Goal: Task Accomplishment & Management: Manage account settings

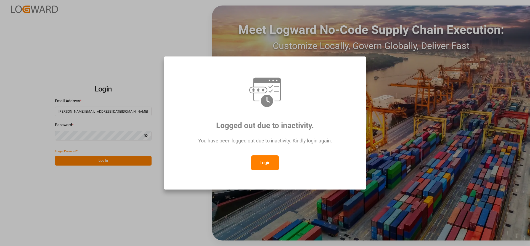
drag, startPoint x: 269, startPoint y: 157, endPoint x: 249, endPoint y: 164, distance: 21.6
click at [269, 157] on button "Login" at bounding box center [265, 163] width 28 height 15
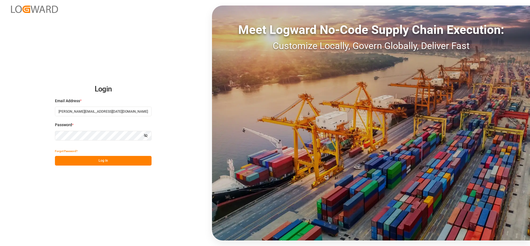
click at [89, 163] on button "Log In" at bounding box center [103, 161] width 97 height 10
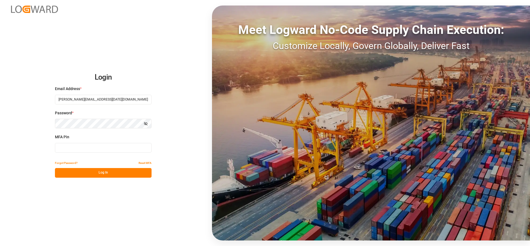
click at [61, 148] on input at bounding box center [103, 148] width 97 height 10
click at [77, 150] on input at bounding box center [103, 148] width 97 height 10
click at [62, 148] on input at bounding box center [103, 148] width 97 height 10
type input "788686"
click at [99, 174] on button "Log In" at bounding box center [103, 173] width 97 height 10
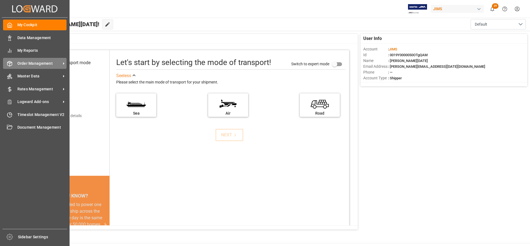
click at [36, 62] on span "Order Management" at bounding box center [39, 64] width 44 height 6
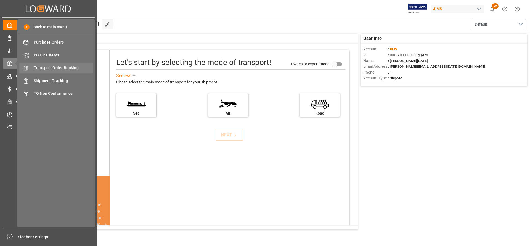
click at [61, 67] on span "Transport Order Booking" at bounding box center [63, 68] width 59 height 6
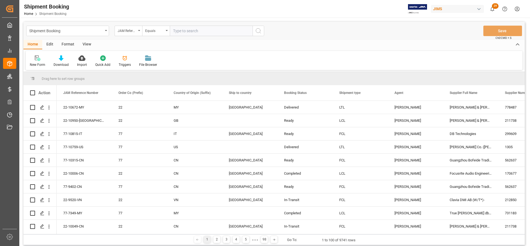
paste input "77-10897-[GEOGRAPHIC_DATA]"
type input "77-10897-[GEOGRAPHIC_DATA]"
click at [260, 31] on icon "search button" at bounding box center [258, 31] width 7 height 7
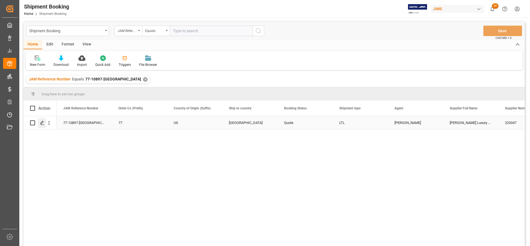
click at [42, 124] on icon "Press SPACE to select this row." at bounding box center [42, 123] width 4 height 4
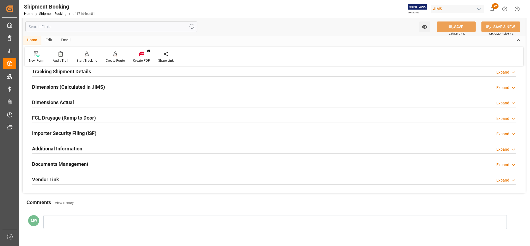
scroll to position [138, 0]
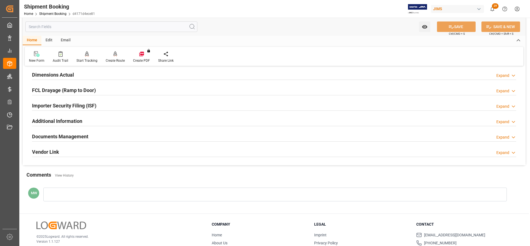
click at [63, 135] on h2 "Documents Management" at bounding box center [60, 136] width 56 height 7
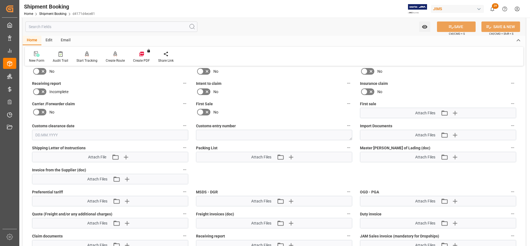
scroll to position [240, 0]
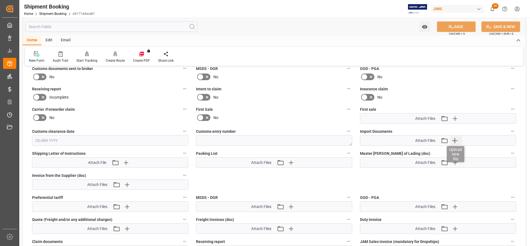
click at [454, 141] on icon "button" at bounding box center [454, 140] width 9 height 9
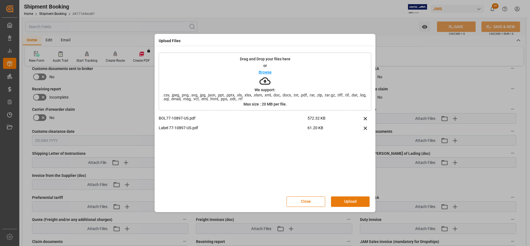
click at [341, 202] on button "Upload" at bounding box center [350, 202] width 39 height 10
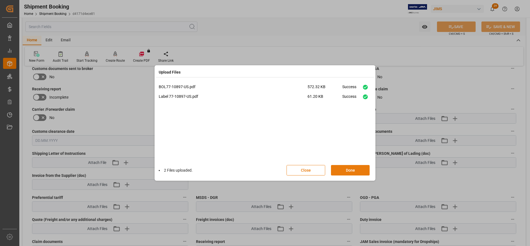
click at [343, 165] on button "Done" at bounding box center [350, 170] width 39 height 10
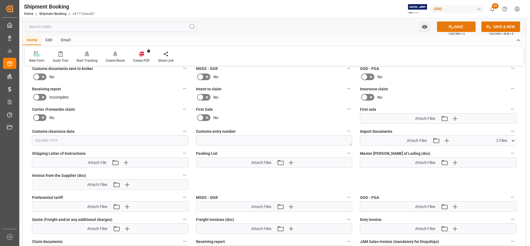
click at [466, 26] on button "SAVE" at bounding box center [456, 27] width 39 height 10
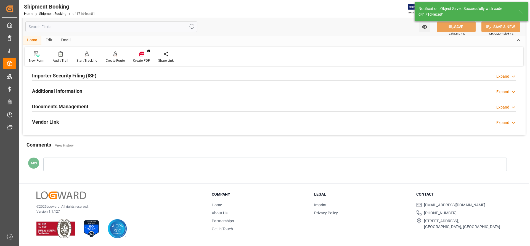
type input "Ready"
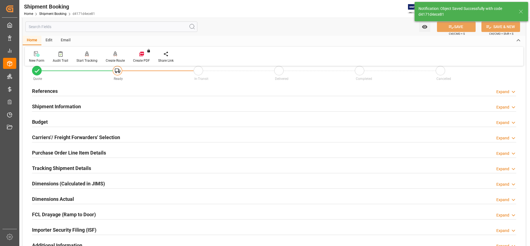
scroll to position [2, 0]
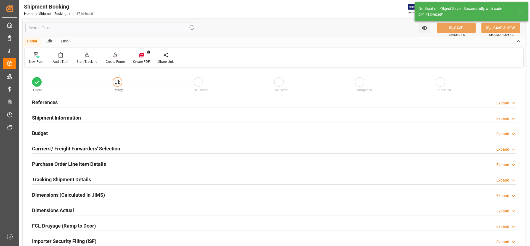
click at [48, 101] on h2 "References" at bounding box center [45, 102] width 26 height 7
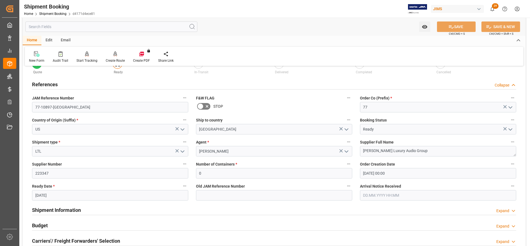
scroll to position [57, 0]
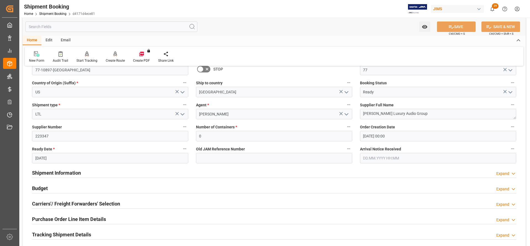
click at [59, 173] on h2 "Shipment Information" at bounding box center [56, 172] width 49 height 7
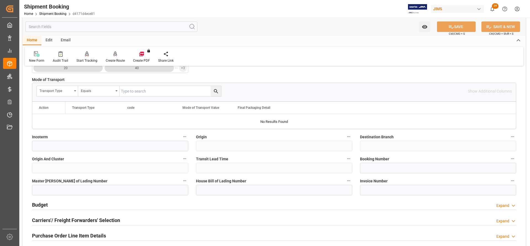
scroll to position [276, 0]
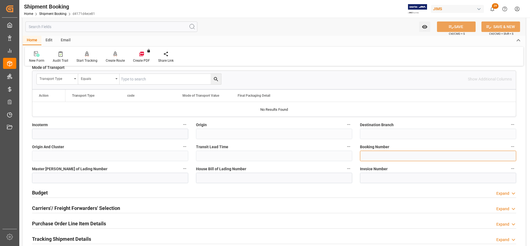
click at [369, 155] on input at bounding box center [438, 156] width 156 height 10
type input "884196615036"
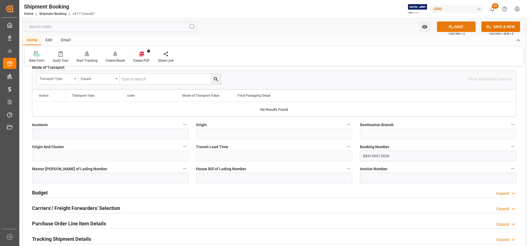
click at [460, 28] on button "SAVE" at bounding box center [456, 27] width 39 height 10
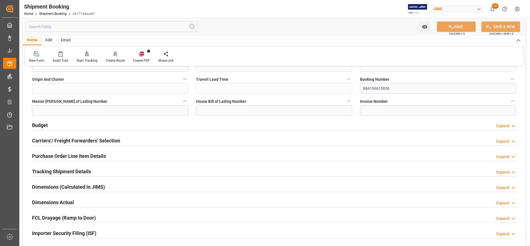
scroll to position [359, 0]
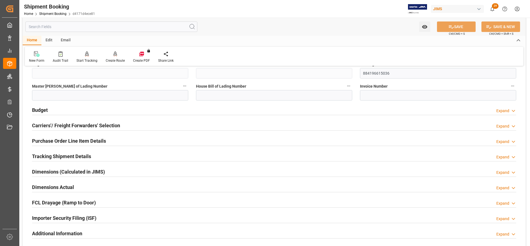
click at [36, 111] on h2 "Budget" at bounding box center [40, 109] width 16 height 7
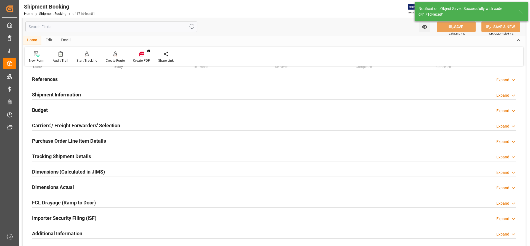
scroll to position [0, 0]
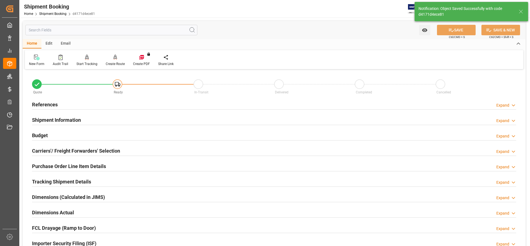
click at [39, 136] on h2 "Budget" at bounding box center [40, 135] width 16 height 7
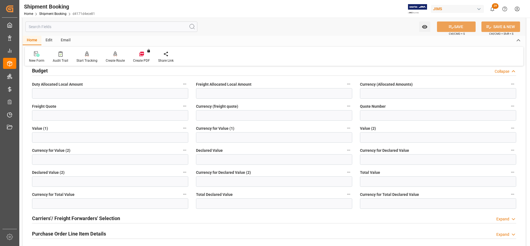
scroll to position [55, 0]
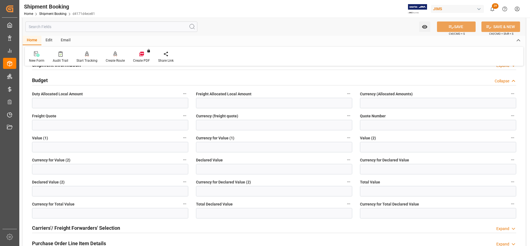
drag, startPoint x: 40, startPoint y: 126, endPoint x: 201, endPoint y: 89, distance: 165.0
click at [268, 79] on div "Budget Collapse" at bounding box center [274, 80] width 484 height 10
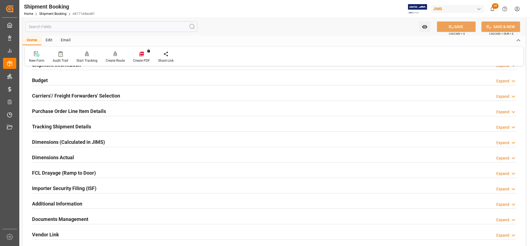
click at [51, 95] on h2 "Carriers'/ Freight Forwarders' Selection" at bounding box center [76, 95] width 88 height 7
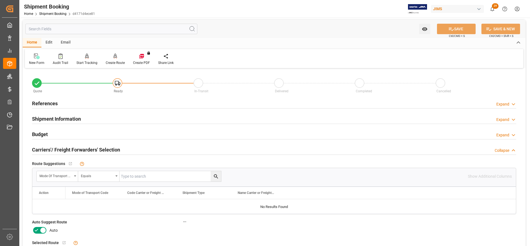
scroll to position [0, 0]
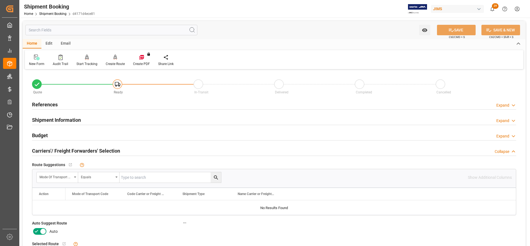
click at [36, 134] on h2 "Budget" at bounding box center [40, 135] width 16 height 7
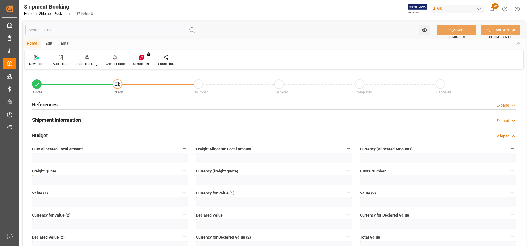
paste input "519.12"
type input "519.12"
click at [209, 178] on input at bounding box center [274, 180] width 156 height 10
type input "USD"
click at [459, 28] on button "SAVE" at bounding box center [456, 30] width 39 height 10
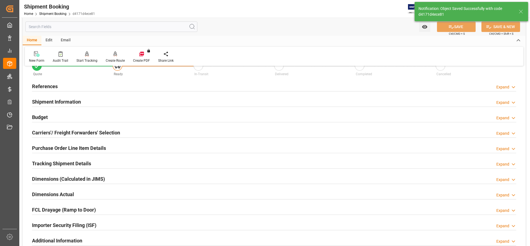
scroll to position [6, 0]
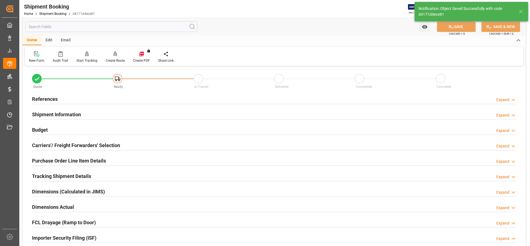
click at [67, 157] on h2 "Purchase Order Line Item Details" at bounding box center [69, 160] width 74 height 7
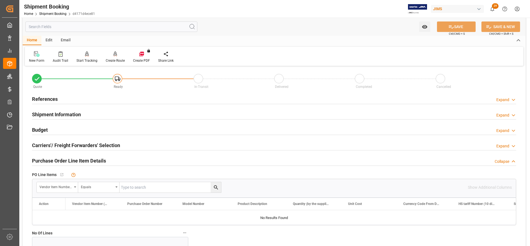
click at [74, 145] on h2 "Carriers'/ Freight Forwarders' Selection" at bounding box center [76, 145] width 88 height 7
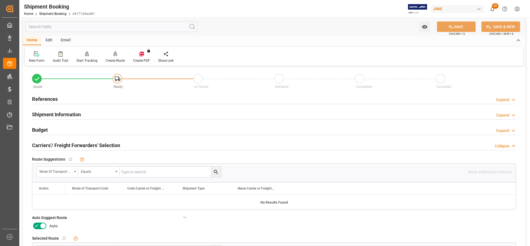
click at [37, 226] on icon at bounding box center [36, 226] width 3 height 2
click at [0, 0] on input "checkbox" at bounding box center [0, 0] width 0 height 0
click at [461, 26] on button "SAVE" at bounding box center [456, 27] width 39 height 10
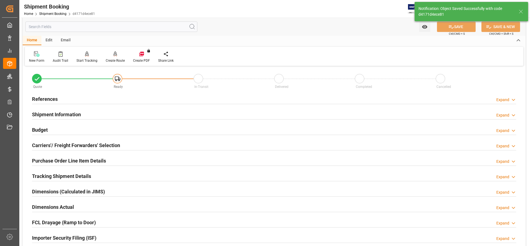
click at [70, 148] on h2 "Carriers'/ Freight Forwarders' Selection" at bounding box center [76, 145] width 88 height 7
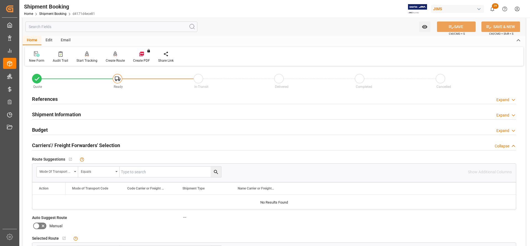
click at [117, 55] on div at bounding box center [115, 54] width 19 height 6
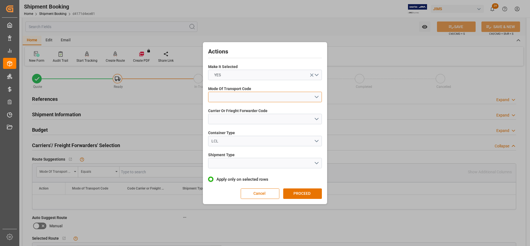
click at [314, 96] on button "open menu" at bounding box center [265, 97] width 114 height 10
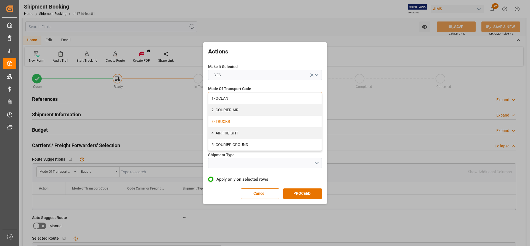
click at [225, 121] on div "3- TRUCKR" at bounding box center [264, 122] width 113 height 12
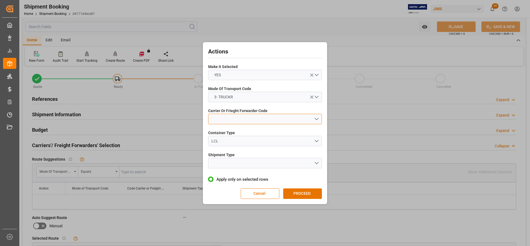
click at [274, 120] on button "open menu" at bounding box center [265, 119] width 114 height 10
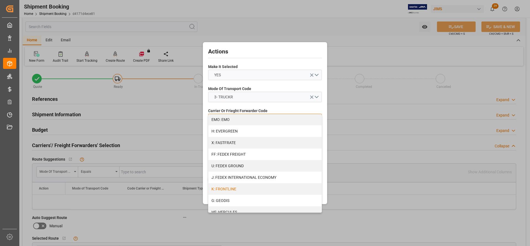
scroll to position [138, 0]
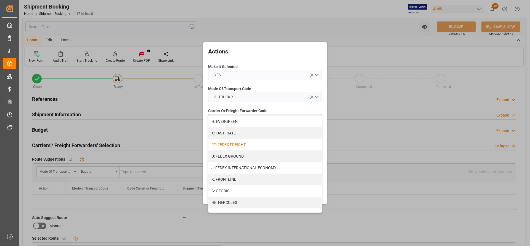
click at [234, 145] on div "FF: FEDEX FREIGHT" at bounding box center [264, 145] width 113 height 12
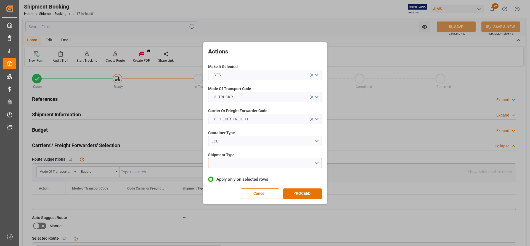
click at [315, 164] on button "open menu" at bounding box center [265, 163] width 114 height 10
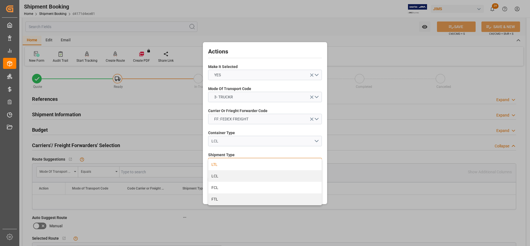
click at [216, 161] on div "LTL" at bounding box center [264, 165] width 113 height 12
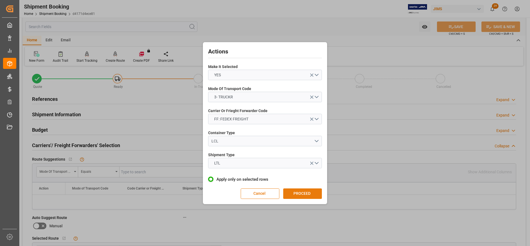
click at [312, 195] on button "PROCEED" at bounding box center [302, 194] width 39 height 10
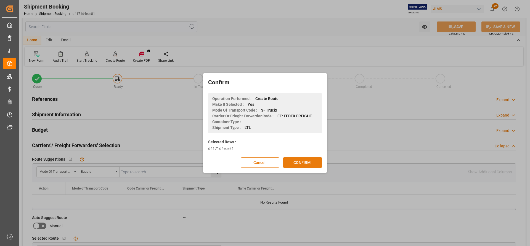
click at [296, 165] on button "CONFIRM" at bounding box center [302, 162] width 39 height 10
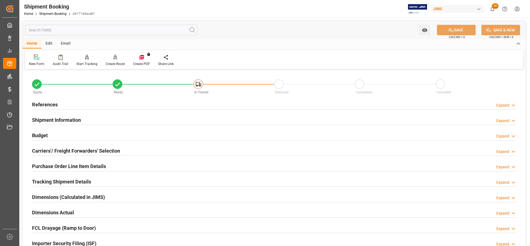
click at [53, 149] on h2 "Carriers'/ Freight Forwarders' Selection" at bounding box center [76, 150] width 88 height 7
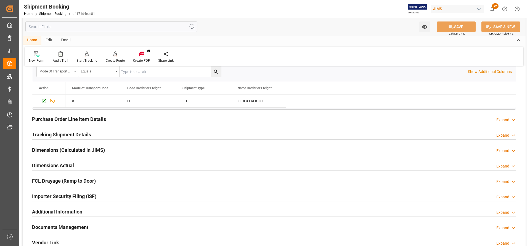
scroll to position [193, 0]
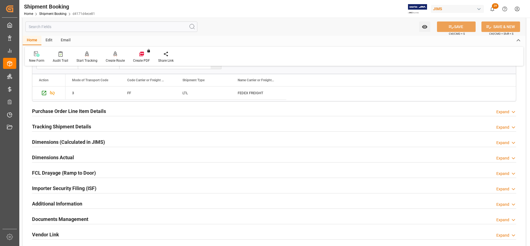
click at [70, 128] on h2 "Tracking Shipment Details" at bounding box center [61, 126] width 59 height 7
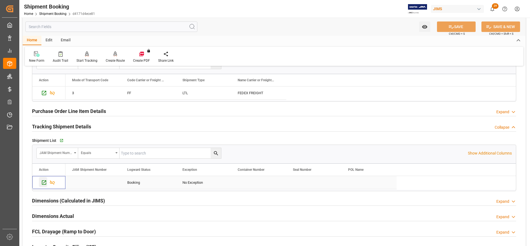
click at [45, 183] on icon "Press SPACE to select this row." at bounding box center [44, 183] width 6 height 6
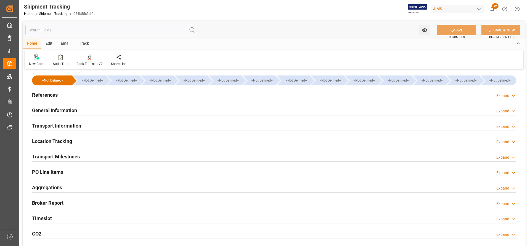
type input "[DATE]"
click at [47, 95] on h2 "References" at bounding box center [45, 94] width 26 height 7
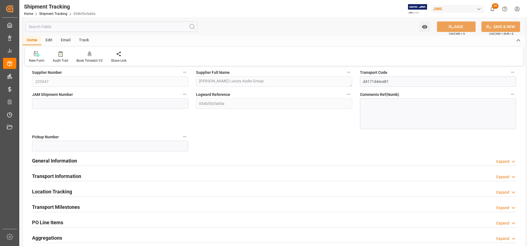
scroll to position [83, 0]
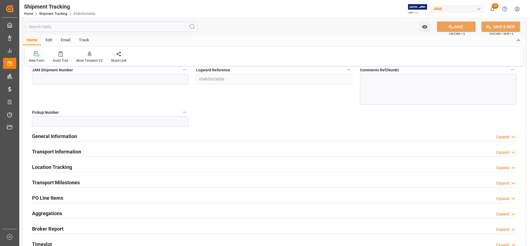
click at [46, 180] on h2 "Transport Milestones" at bounding box center [56, 182] width 48 height 7
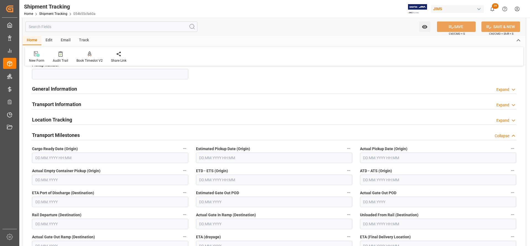
scroll to position [138, 0]
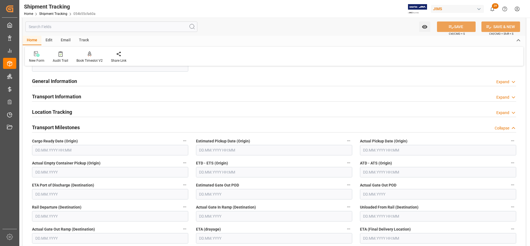
click at [71, 151] on input "text" at bounding box center [110, 150] width 156 height 10
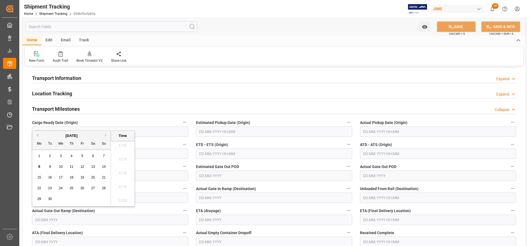
scroll to position [165, 0]
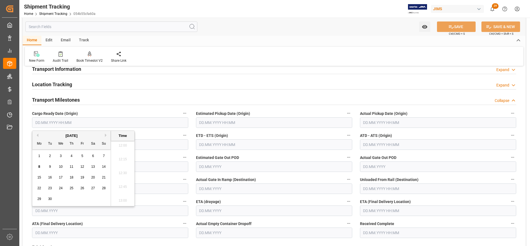
drag, startPoint x: 149, startPoint y: 168, endPoint x: 103, endPoint y: 166, distance: 45.8
click at [149, 168] on input "text" at bounding box center [110, 167] width 156 height 10
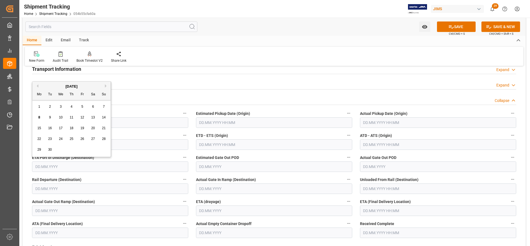
click at [61, 119] on span "10" at bounding box center [61, 118] width 4 height 4
type input "10.09.2025"
drag, startPoint x: 63, startPoint y: 168, endPoint x: 20, endPoint y: 168, distance: 43.3
click at [20, 168] on div "Watch Option SAVE Ctrl/CMD + S SAVE & NEW Ctrl/CMD + Shift + S Home Edit Email …" at bounding box center [273, 119] width 509 height 535
click at [170, 99] on div "Transport Milestones Collapse" at bounding box center [274, 99] width 484 height 10
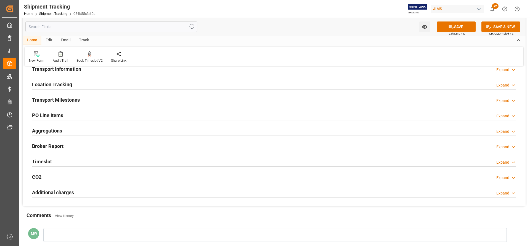
click at [67, 102] on h2 "Transport Milestones" at bounding box center [56, 99] width 48 height 7
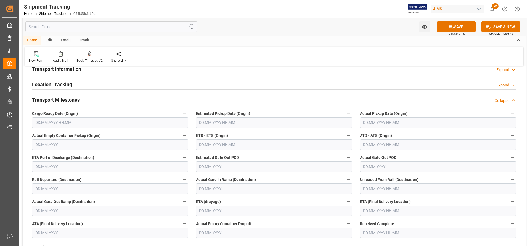
click at [68, 122] on input "text" at bounding box center [110, 122] width 156 height 10
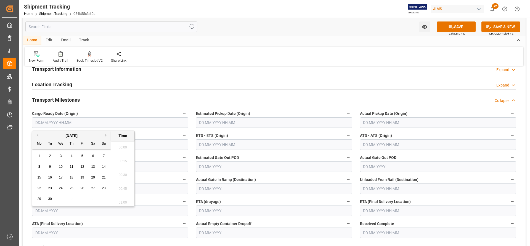
scroll to position [664, 0]
click at [61, 170] on div "10" at bounding box center [60, 167] width 7 height 7
type input "[DATE] 00:00"
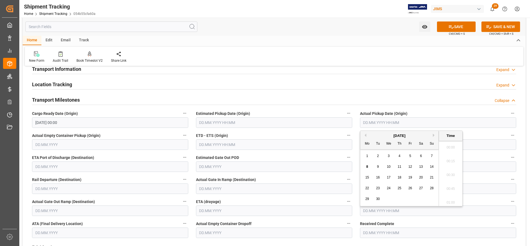
click at [374, 122] on input "text" at bounding box center [438, 122] width 156 height 10
click at [520, 150] on div "--Not Defined-- --Not Defined-- --Not Defined-- --Not Defined-- --Not Defined--…" at bounding box center [274, 121] width 503 height 433
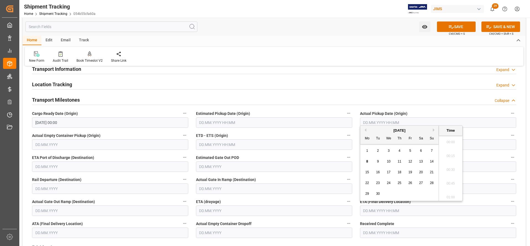
click at [393, 208] on input "text" at bounding box center [438, 211] width 156 height 10
click at [367, 172] on span "15" at bounding box center [367, 172] width 4 height 4
type input "[DATE] 00:00"
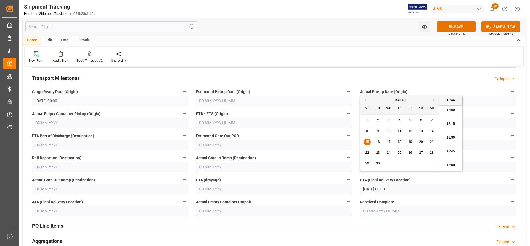
scroll to position [221, 0]
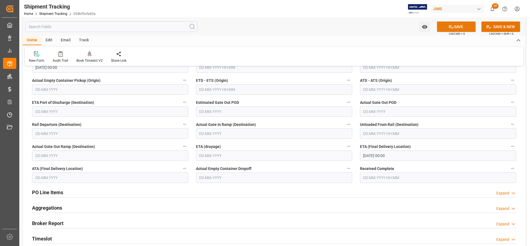
click at [462, 26] on button "SAVE" at bounding box center [456, 27] width 39 height 10
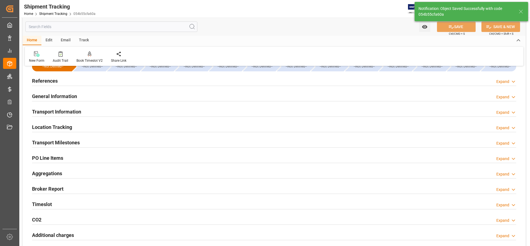
scroll to position [0, 0]
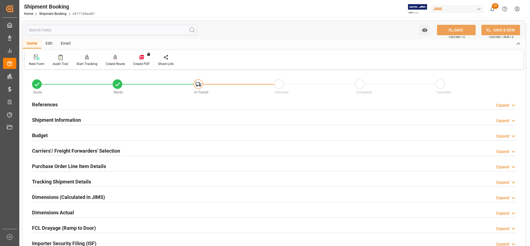
click at [60, 148] on h2 "Carriers'/ Freight Forwarders' Selection" at bounding box center [76, 150] width 88 height 7
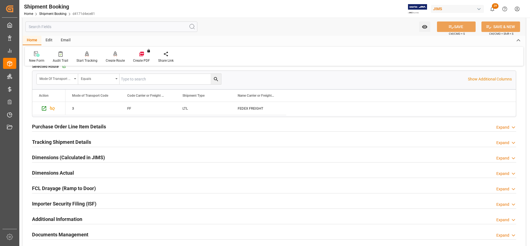
scroll to position [193, 0]
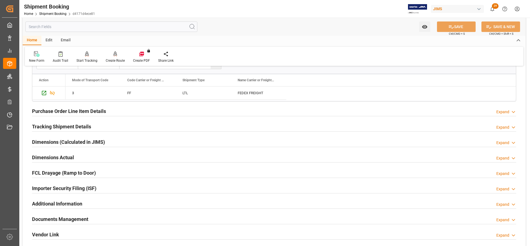
click at [54, 111] on h2 "Purchase Order Line Item Details" at bounding box center [69, 111] width 74 height 7
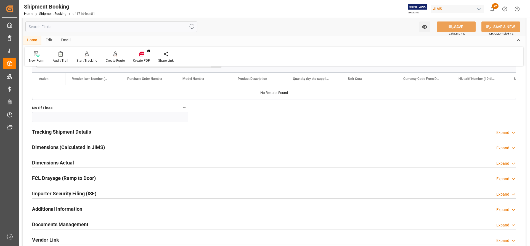
scroll to position [276, 0]
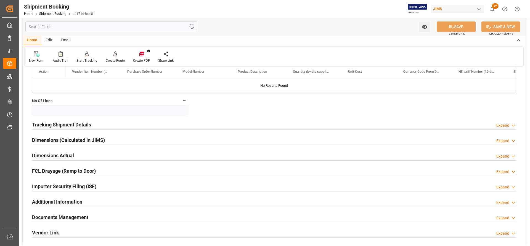
click at [55, 124] on h2 "Tracking Shipment Details" at bounding box center [61, 124] width 59 height 7
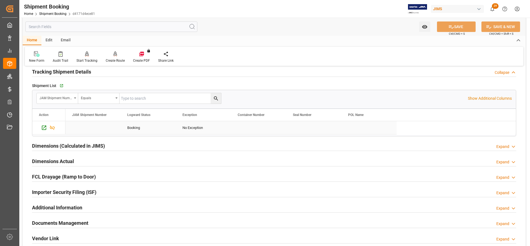
scroll to position [331, 0]
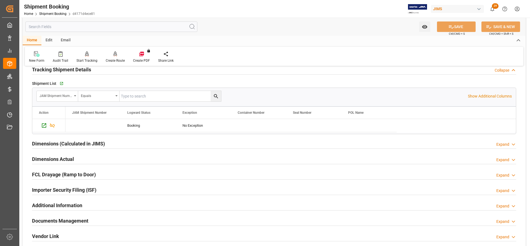
click at [42, 157] on h2 "Dimensions Actual" at bounding box center [53, 159] width 42 height 7
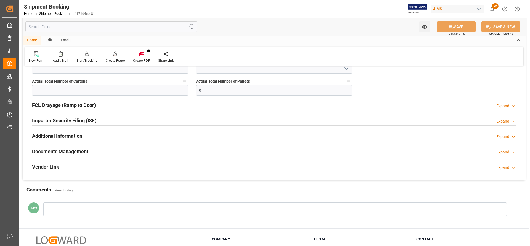
scroll to position [469, 0]
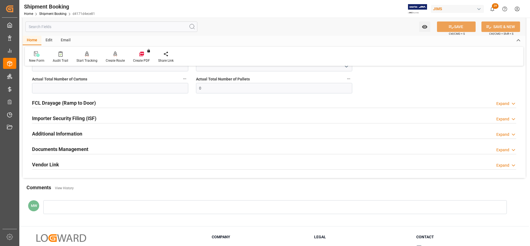
click at [55, 148] on h2 "Documents Management" at bounding box center [60, 149] width 56 height 7
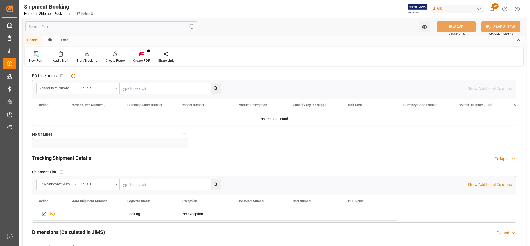
scroll to position [248, 0]
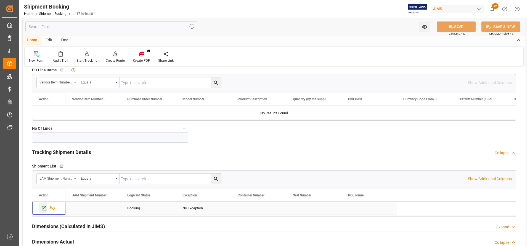
click at [42, 208] on icon "Press SPACE to select this row." at bounding box center [44, 208] width 6 height 6
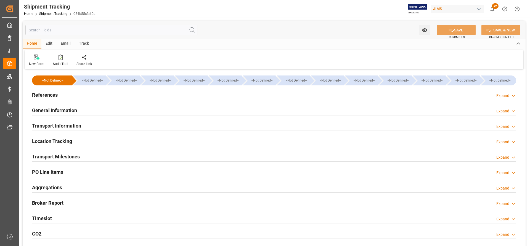
type input "[DATE] 00:00"
click at [61, 157] on h2 "Transport Milestones" at bounding box center [56, 156] width 48 height 7
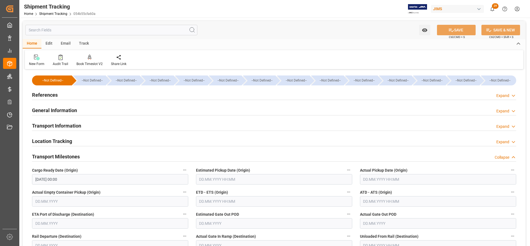
click at [39, 95] on h2 "References" at bounding box center [45, 94] width 26 height 7
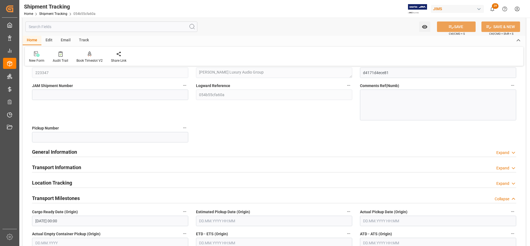
scroll to position [83, 0]
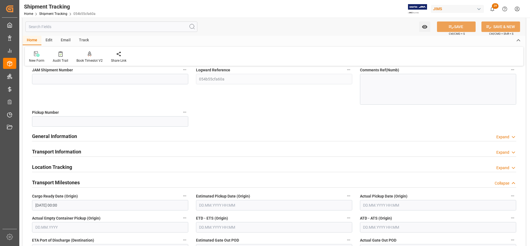
click at [37, 148] on div "Transport Information" at bounding box center [56, 151] width 49 height 10
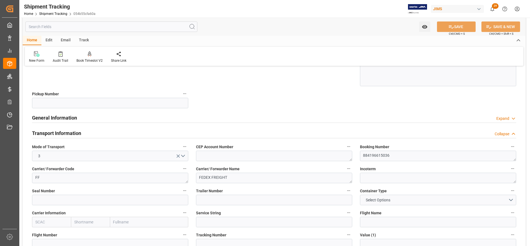
scroll to position [110, 0]
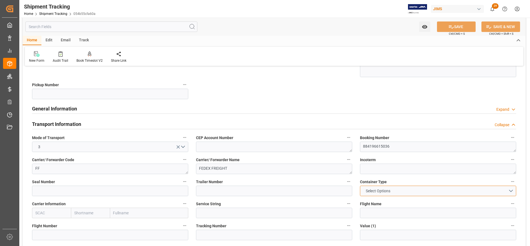
click at [512, 190] on button "Select Options" at bounding box center [438, 191] width 156 height 10
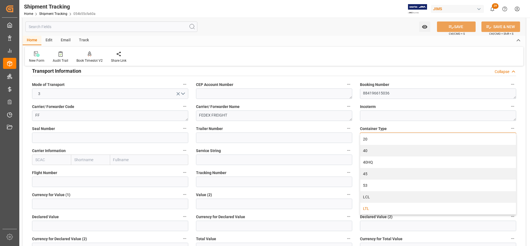
scroll to position [165, 0]
click at [369, 209] on div "LTL" at bounding box center [438, 207] width 156 height 12
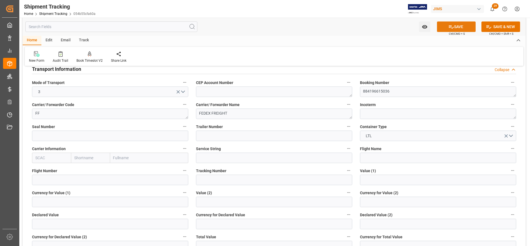
click at [465, 27] on button "SAVE" at bounding box center [456, 27] width 39 height 10
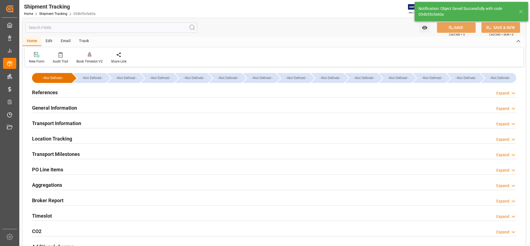
scroll to position [0, 0]
